Goal: Register for event/course

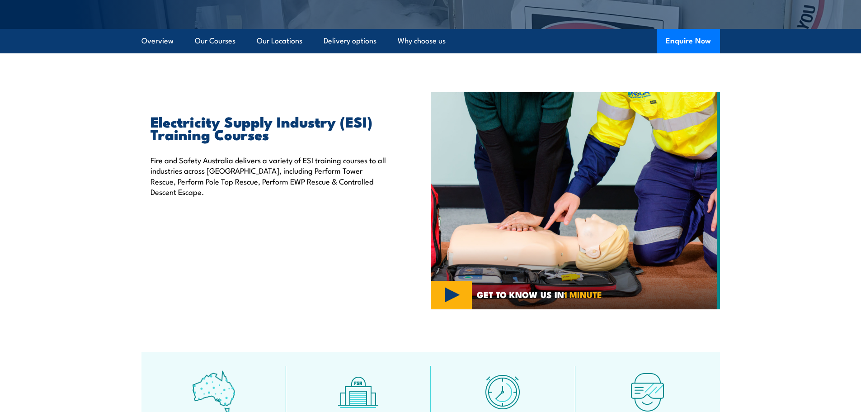
scroll to position [136, 0]
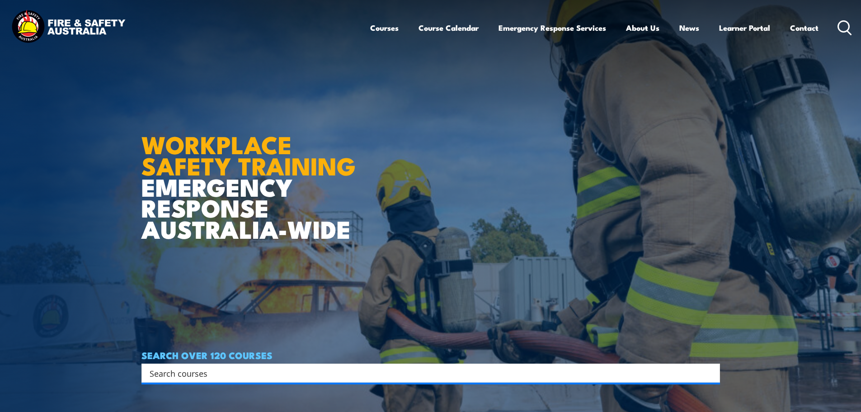
click at [188, 371] on input "Search input" at bounding box center [425, 373] width 551 height 14
type input "LVR"
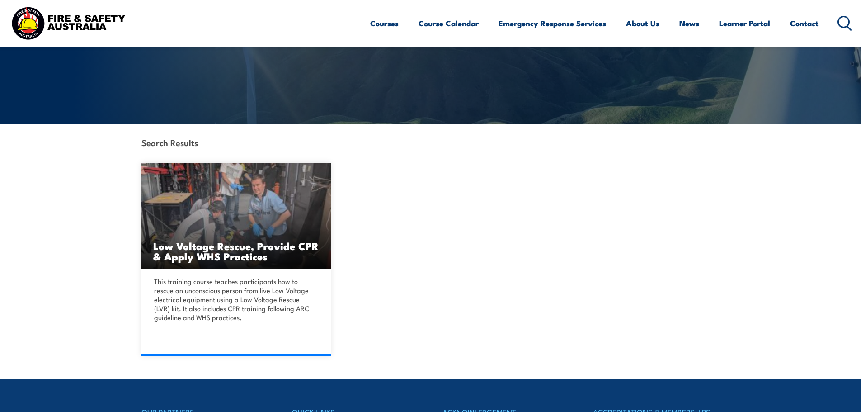
scroll to position [136, 0]
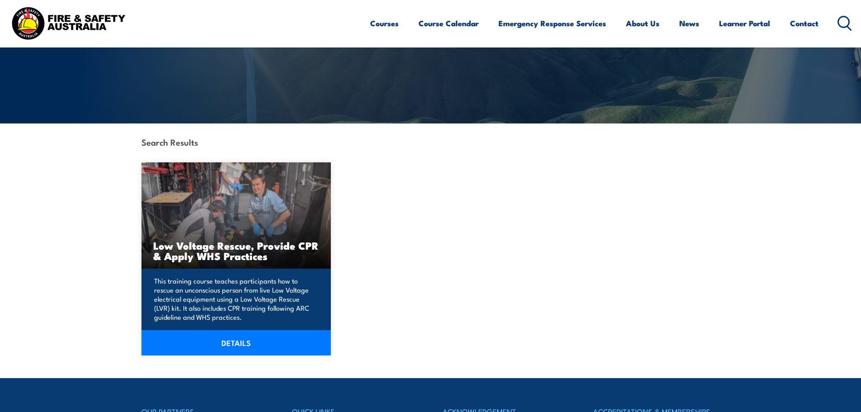
click at [245, 346] on link "DETAILS" at bounding box center [237, 342] width 190 height 25
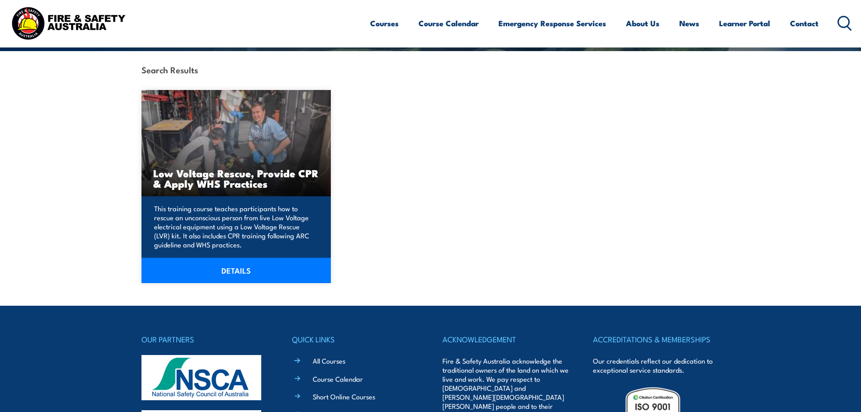
scroll to position [362, 0]
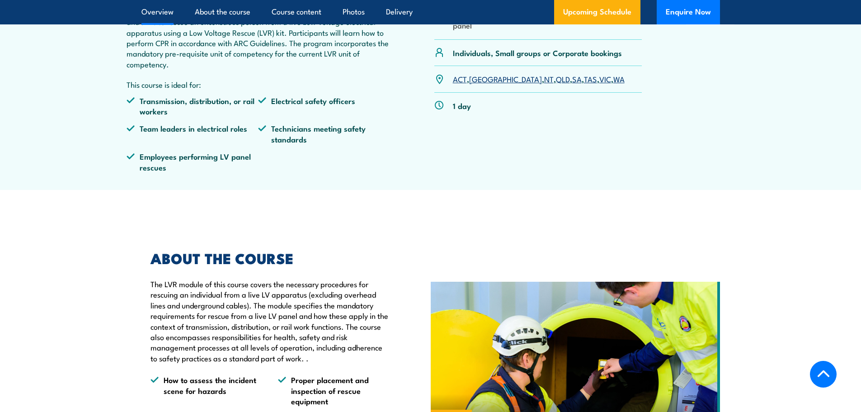
scroll to position [317, 0]
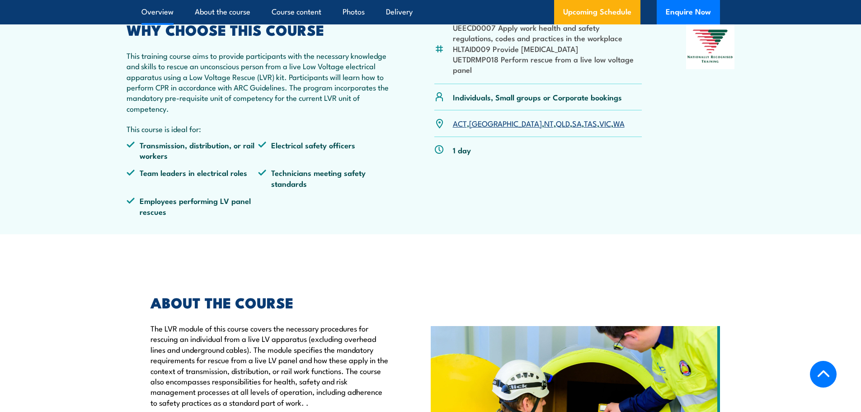
click at [600, 128] on link "VIC" at bounding box center [606, 123] width 12 height 11
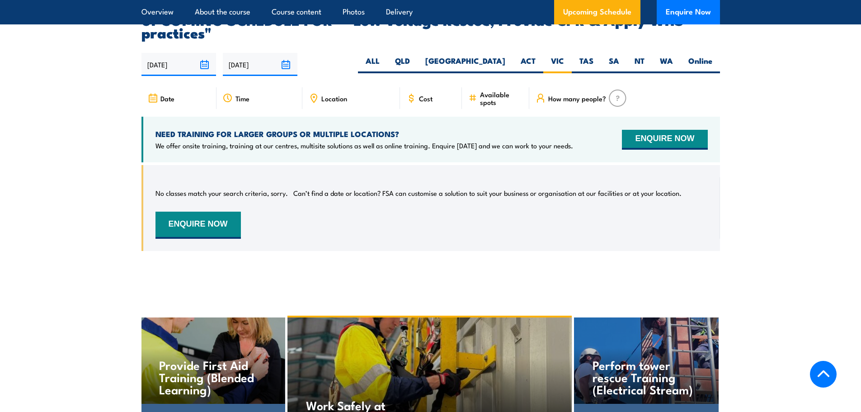
scroll to position [1478, 0]
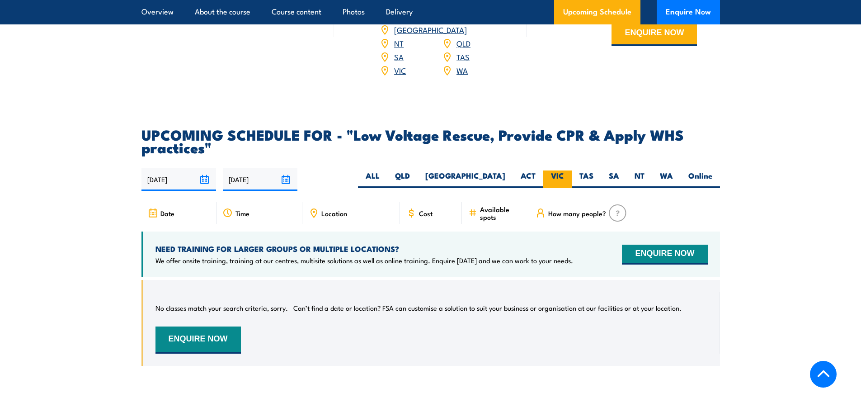
click at [561, 186] on label "VIC" at bounding box center [558, 179] width 28 height 18
click at [564, 176] on input "VIC" at bounding box center [567, 173] width 6 height 6
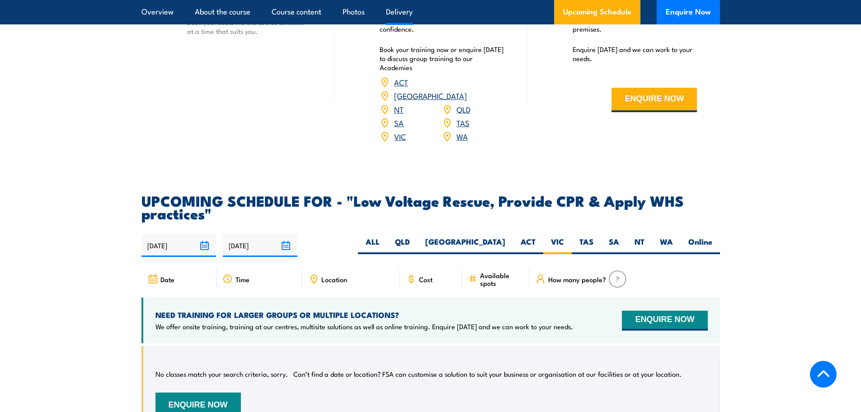
scroll to position [1297, 0]
